Goal: Task Accomplishment & Management: Manage account settings

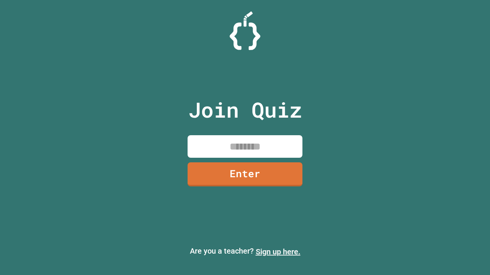
click at [278, 252] on link "Sign up here." at bounding box center [278, 252] width 45 height 9
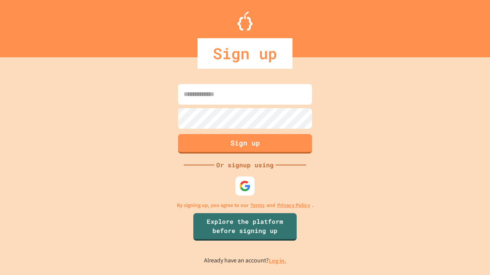
click at [278, 261] on link "Log in." at bounding box center [278, 261] width 18 height 8
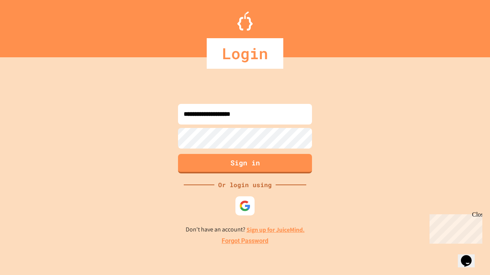
type input "**********"
